Goal: Unclear

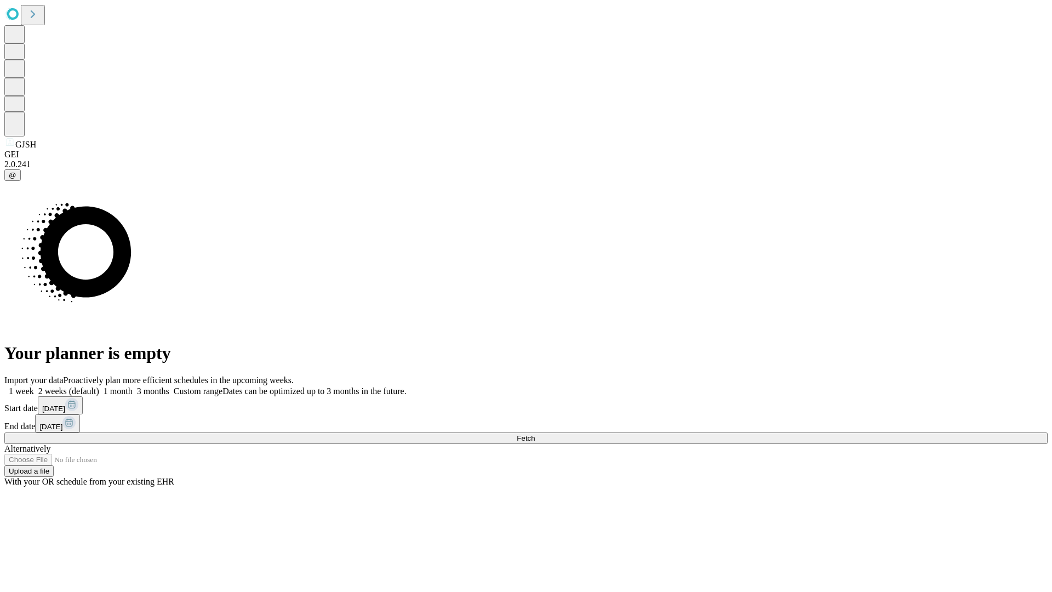
click at [535, 434] on span "Fetch" at bounding box center [526, 438] width 18 height 8
